Goal: Transaction & Acquisition: Subscribe to service/newsletter

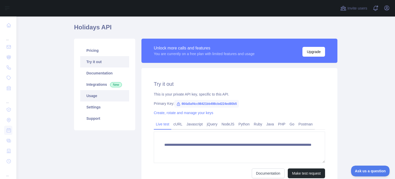
scroll to position [15, 0]
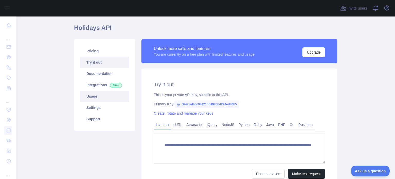
click at [96, 98] on link "Usage" at bounding box center [104, 96] width 49 height 11
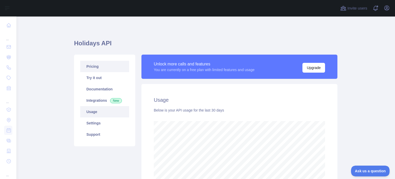
click at [98, 69] on link "Pricing" at bounding box center [104, 66] width 49 height 11
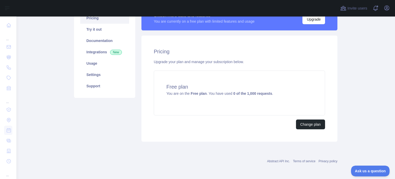
scroll to position [49, 0]
click at [322, 122] on button "Change plan" at bounding box center [310, 124] width 29 height 10
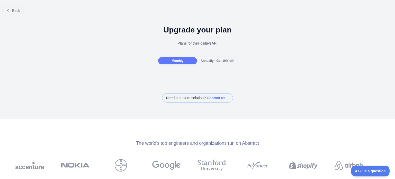
click at [189, 60] on div "Monthly" at bounding box center [177, 60] width 39 height 7
click at [201, 59] on span "Annually - Get 10% off!" at bounding box center [218, 61] width 34 height 4
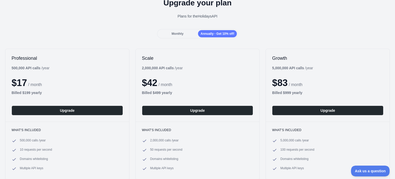
scroll to position [26, 0]
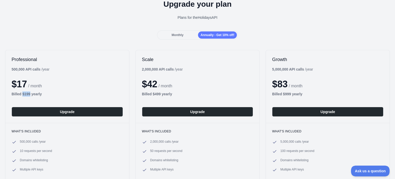
drag, startPoint x: 23, startPoint y: 93, endPoint x: 30, endPoint y: 94, distance: 7.2
click at [30, 94] on b "Billed $ 199 yearly" at bounding box center [27, 94] width 30 height 4
copy b "$ 199"
click at [142, 83] on span "$ 42" at bounding box center [149, 84] width 15 height 11
drag, startPoint x: 151, startPoint y: 93, endPoint x: 159, endPoint y: 95, distance: 8.0
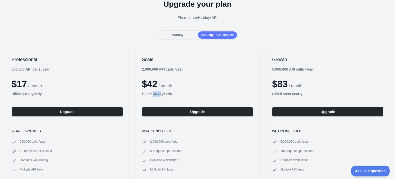
click at [159, 95] on b "Billed $ 499 yearly" at bounding box center [157, 94] width 30 height 4
copy b "$ 499"
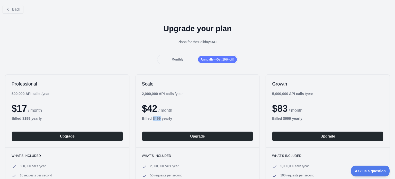
scroll to position [0, 0]
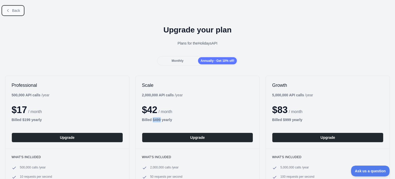
click at [15, 12] on span "Back" at bounding box center [16, 10] width 8 height 4
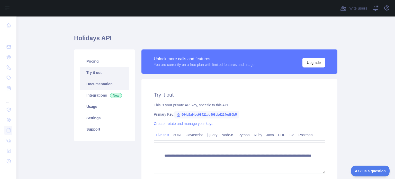
click at [100, 88] on link "Documentation" at bounding box center [104, 83] width 49 height 11
click at [91, 128] on link "Support" at bounding box center [104, 129] width 49 height 11
